Goal: Find specific page/section: Find specific page/section

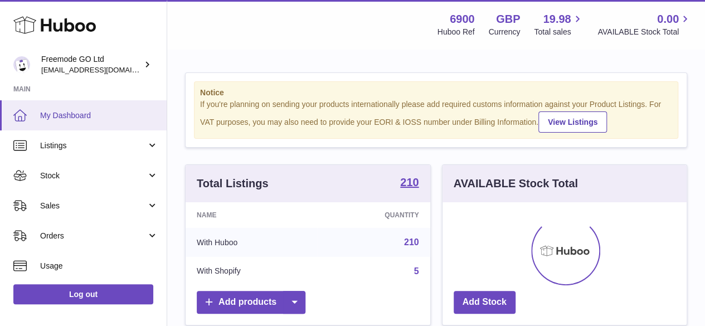
scroll to position [174, 244]
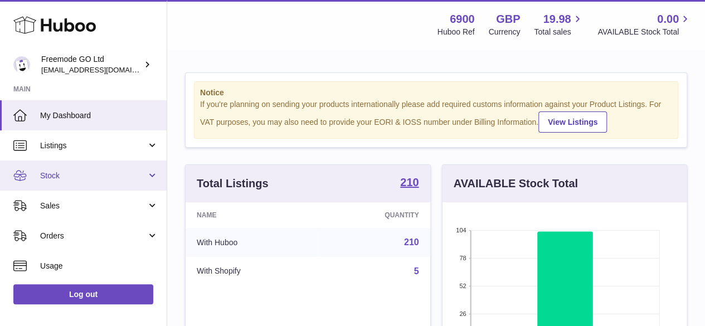
click at [61, 178] on span "Stock" at bounding box center [93, 176] width 106 height 11
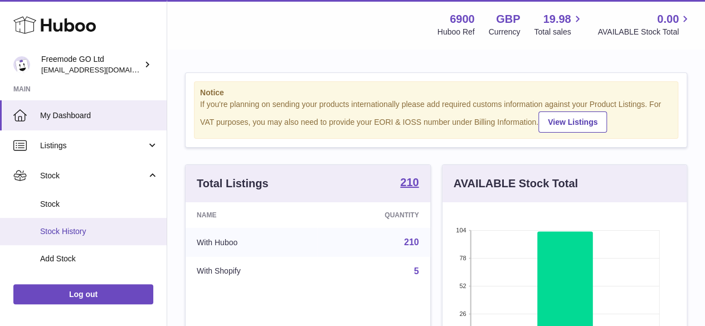
click at [69, 233] on span "Stock History" at bounding box center [99, 231] width 118 height 11
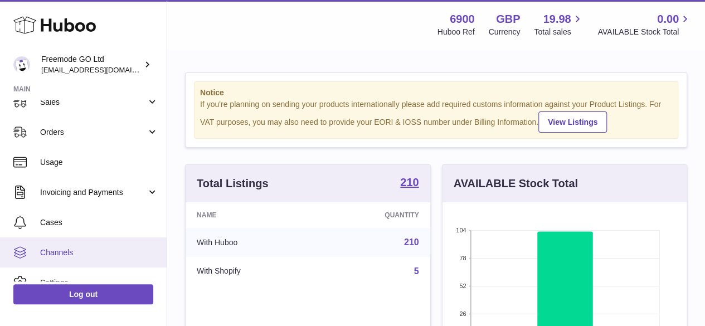
scroll to position [111, 0]
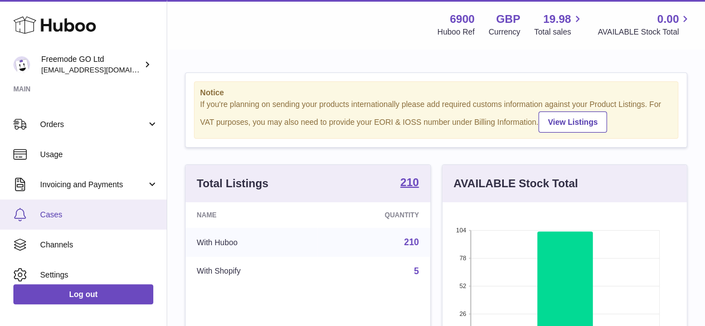
click at [56, 215] on span "Cases" at bounding box center [99, 215] width 118 height 11
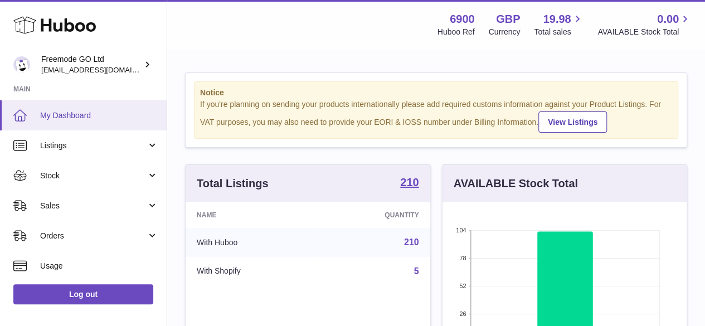
scroll to position [174, 244]
